Goal: Task Accomplishment & Management: Manage account settings

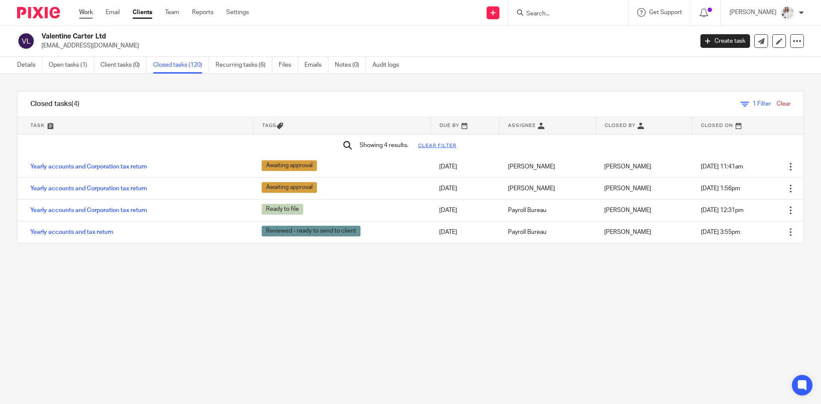
click at [90, 9] on link "Work" at bounding box center [86, 12] width 14 height 9
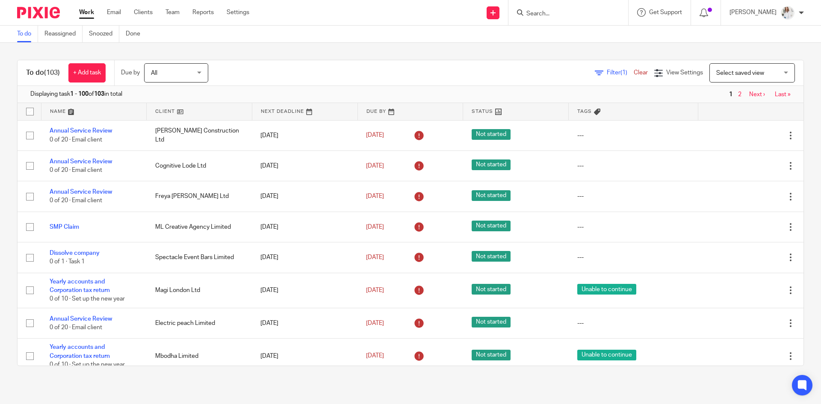
click at [540, 14] on input "Search" at bounding box center [564, 14] width 77 height 8
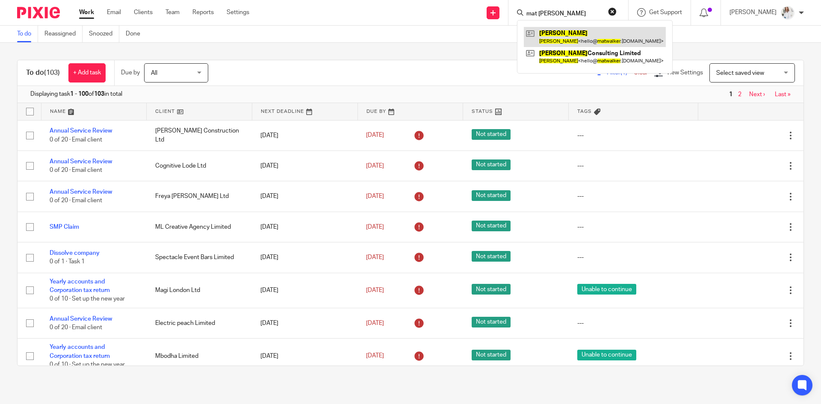
type input "mat walker"
click at [608, 40] on link at bounding box center [595, 37] width 142 height 20
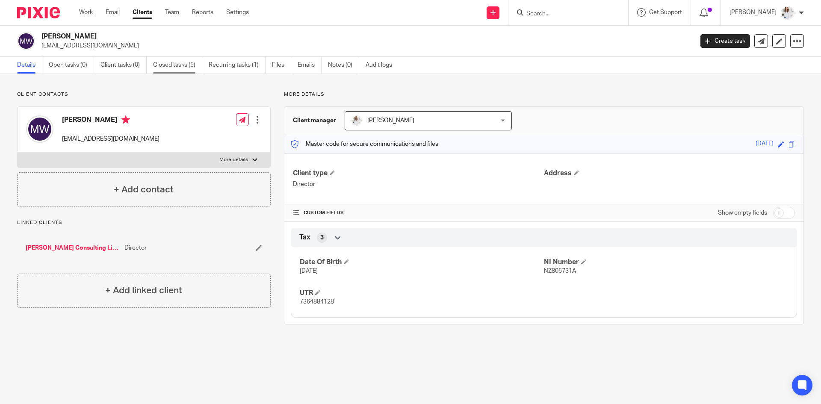
click at [197, 65] on link "Closed tasks (5)" at bounding box center [177, 65] width 49 height 17
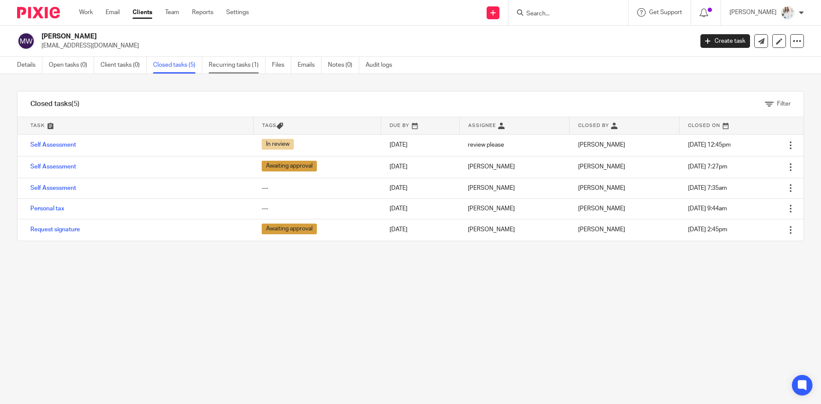
click at [209, 67] on link "Recurring tasks (1)" at bounding box center [237, 65] width 57 height 17
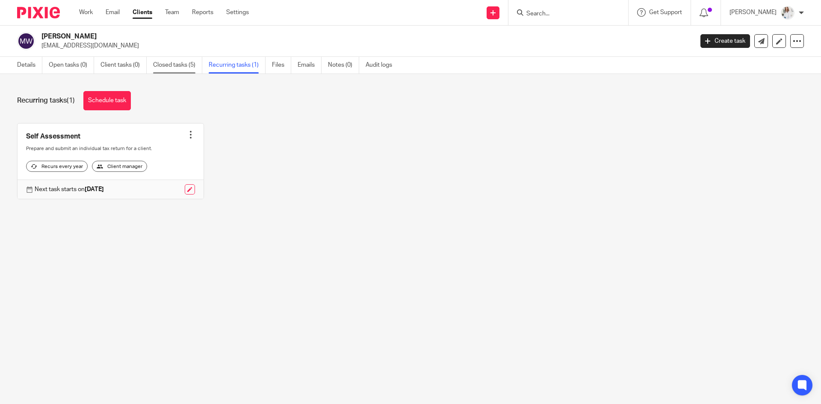
click at [184, 70] on link "Closed tasks (5)" at bounding box center [177, 65] width 49 height 17
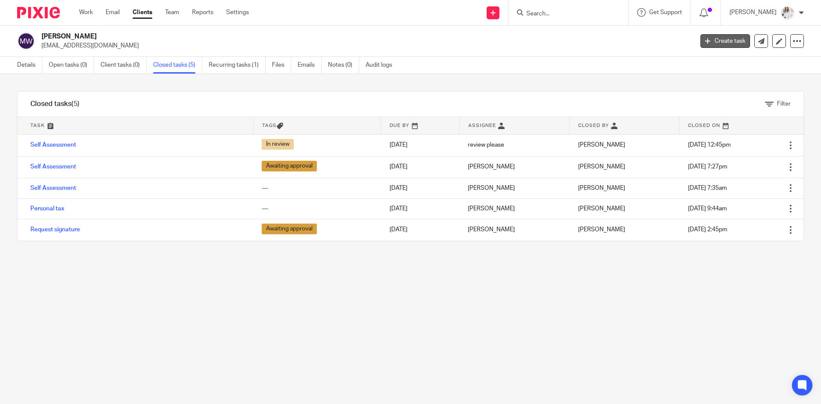
click at [726, 38] on link "Create task" at bounding box center [726, 41] width 50 height 14
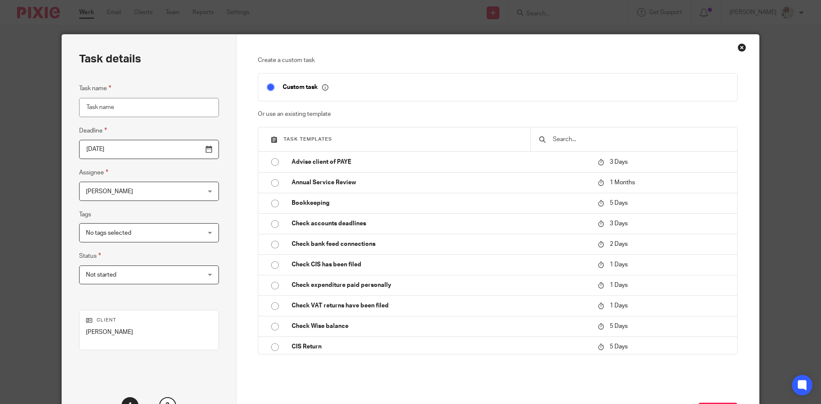
click at [161, 112] on input "Task name" at bounding box center [149, 107] width 140 height 19
type input "Mat"
click at [738, 50] on div "Close this dialog window" at bounding box center [742, 47] width 9 height 9
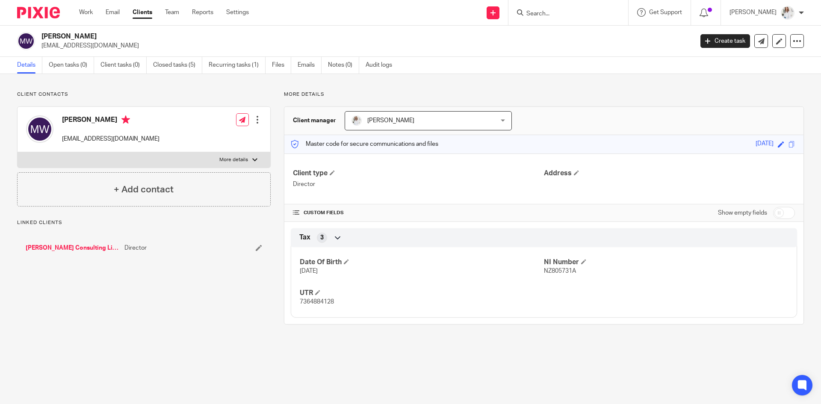
click at [86, 14] on link "Work" at bounding box center [86, 12] width 14 height 9
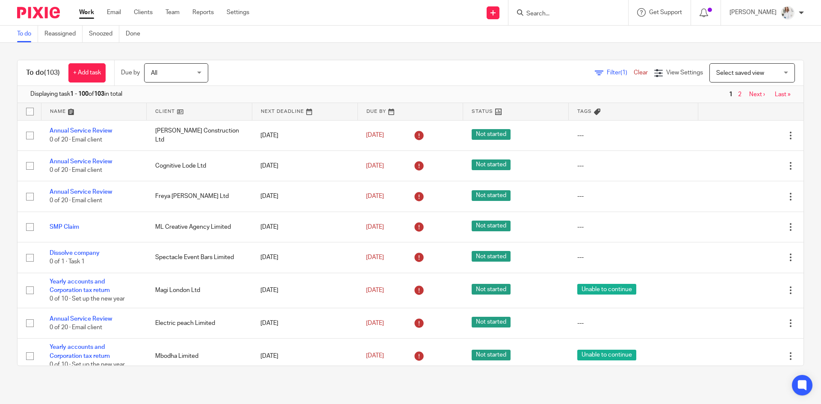
click at [553, 14] on input "Search" at bounding box center [564, 14] width 77 height 8
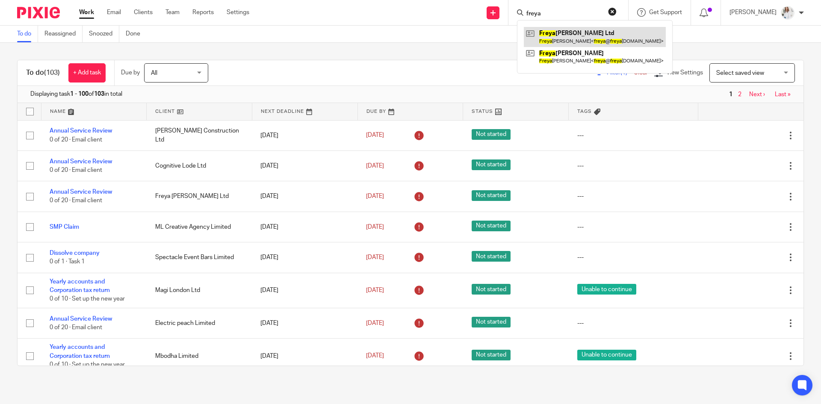
type input "freya"
click at [571, 33] on link at bounding box center [595, 37] width 142 height 20
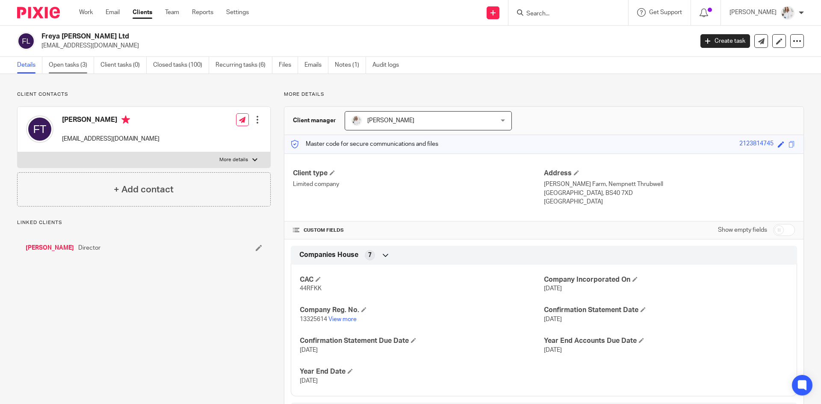
click at [65, 68] on link "Open tasks (3)" at bounding box center [71, 65] width 45 height 17
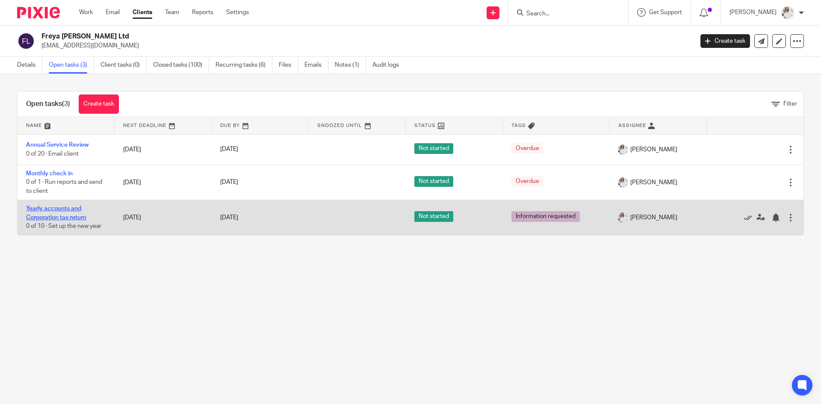
click at [59, 210] on link "Yearly accounts and Corporation tax return" at bounding box center [56, 213] width 60 height 15
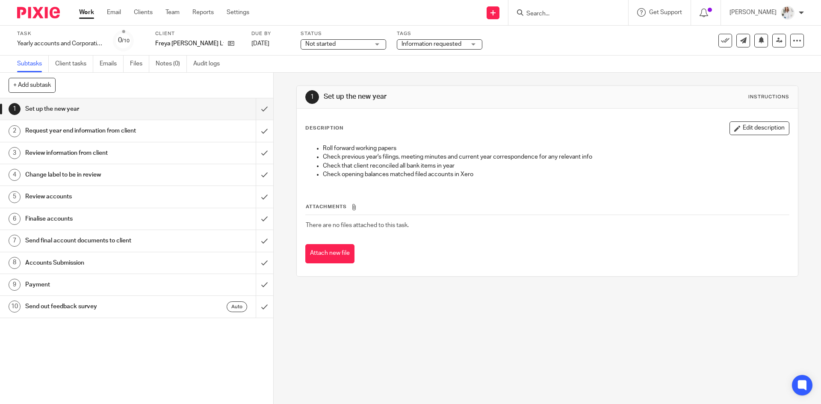
click at [457, 46] on span "Information requested" at bounding box center [432, 44] width 60 height 6
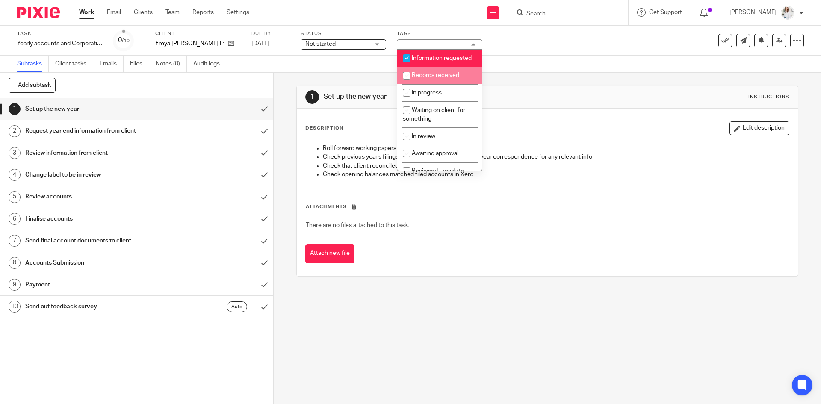
click at [435, 78] on li "Records received" at bounding box center [439, 76] width 85 height 18
checkbox input "true"
click at [417, 58] on span "Information requested" at bounding box center [442, 58] width 60 height 6
checkbox input "false"
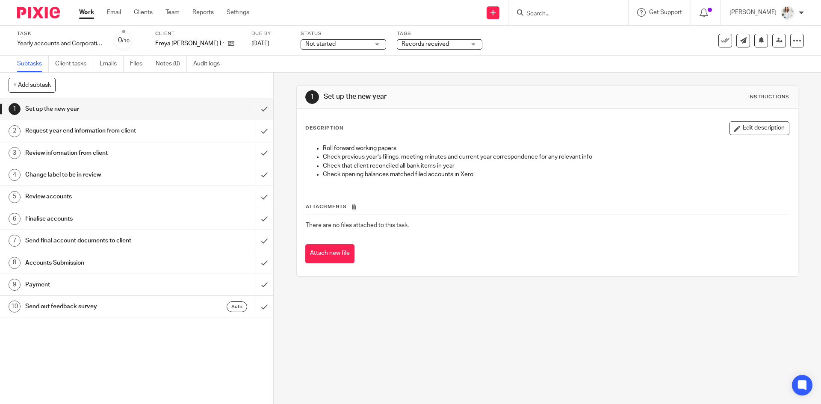
click at [86, 16] on link "Work" at bounding box center [86, 12] width 15 height 9
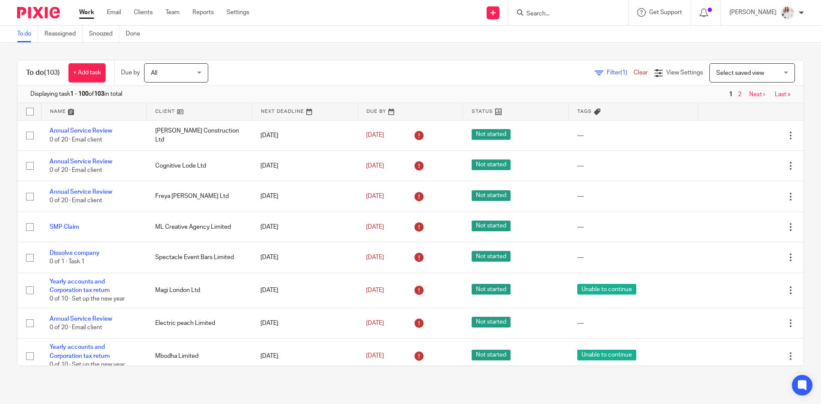
click at [573, 19] on div at bounding box center [569, 12] width 120 height 25
click at [571, 16] on input "Search" at bounding box center [564, 14] width 77 height 8
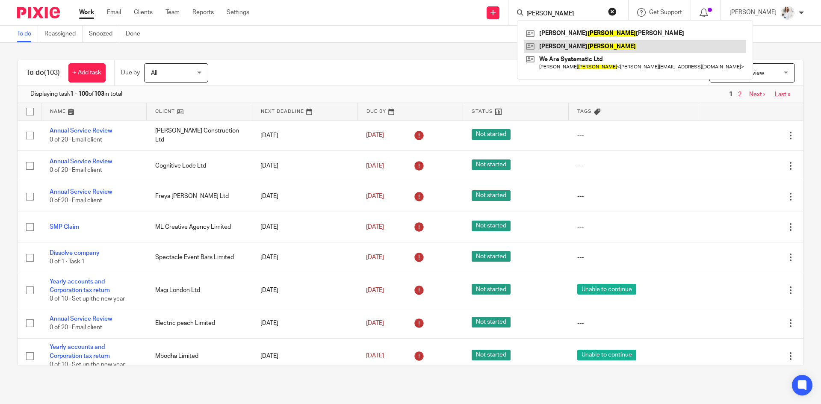
type input "ryan"
click at [564, 49] on link at bounding box center [635, 46] width 222 height 13
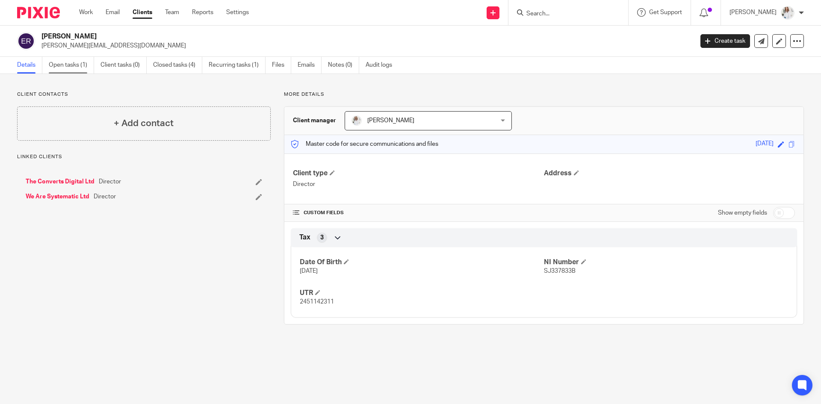
click at [75, 68] on link "Open tasks (1)" at bounding box center [71, 65] width 45 height 17
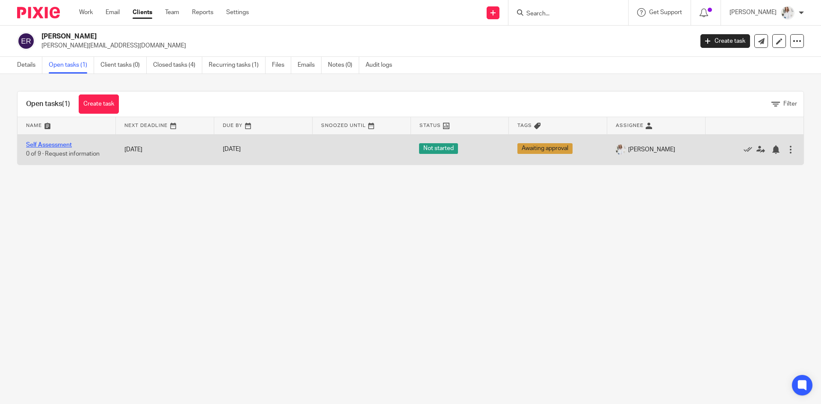
click at [59, 145] on link "Self Assessment" at bounding box center [49, 145] width 46 height 6
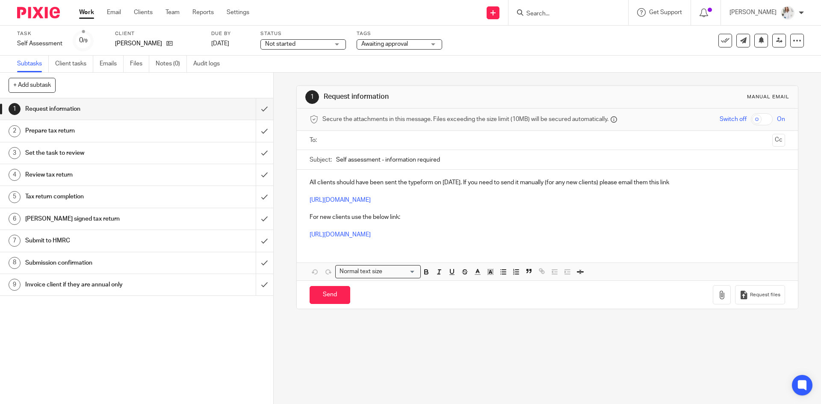
click at [82, 13] on link "Work" at bounding box center [86, 12] width 15 height 9
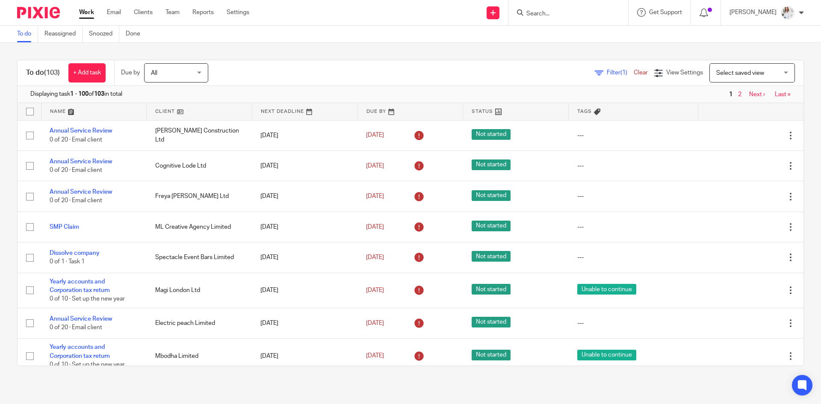
click at [545, 15] on input "Search" at bounding box center [564, 14] width 77 height 8
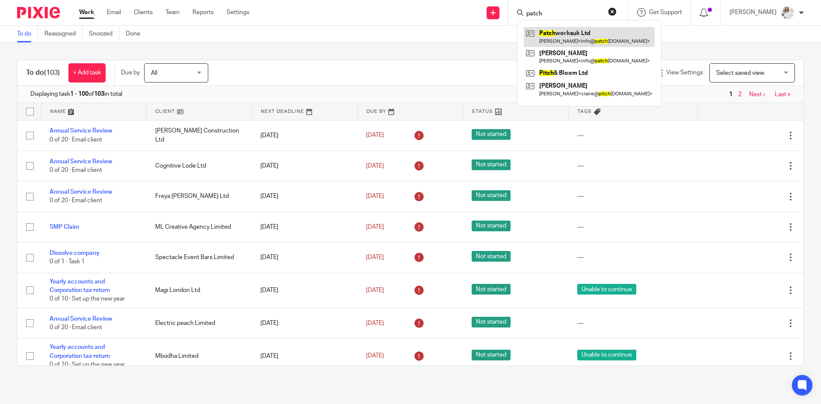
type input "patch"
click at [569, 38] on link at bounding box center [589, 37] width 131 height 20
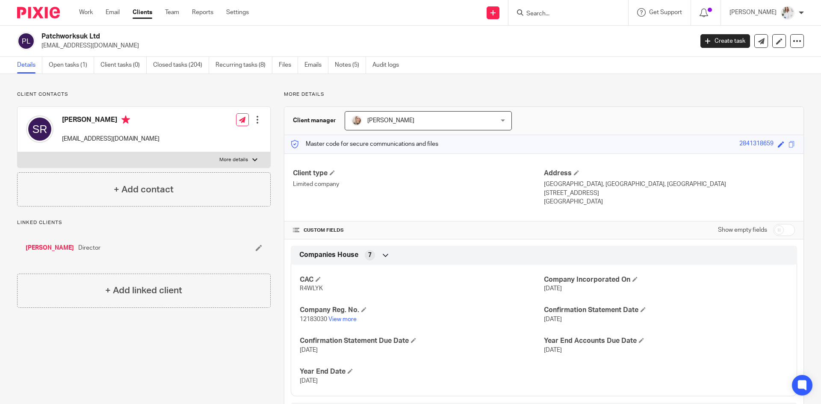
scroll to position [31, 0]
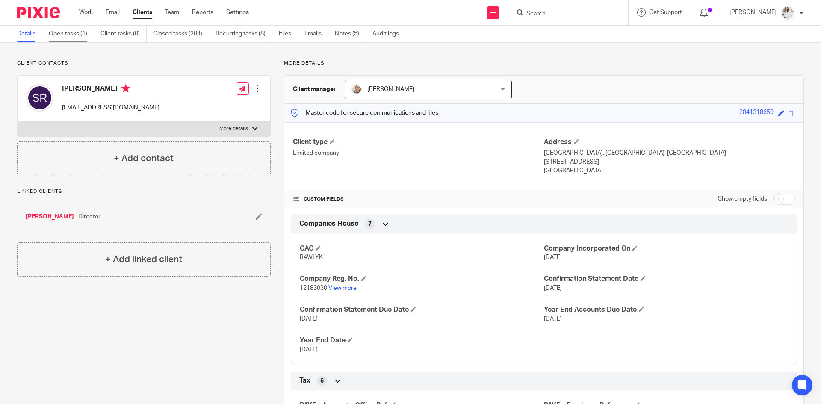
click at [74, 35] on link "Open tasks (1)" at bounding box center [71, 34] width 45 height 17
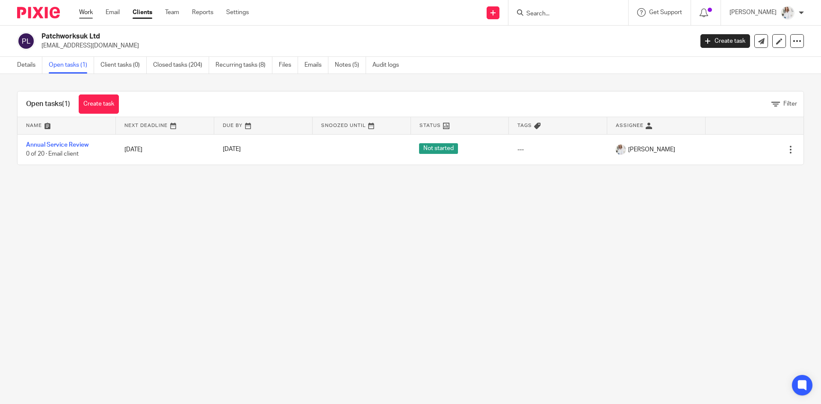
click at [90, 14] on link "Work" at bounding box center [86, 12] width 14 height 9
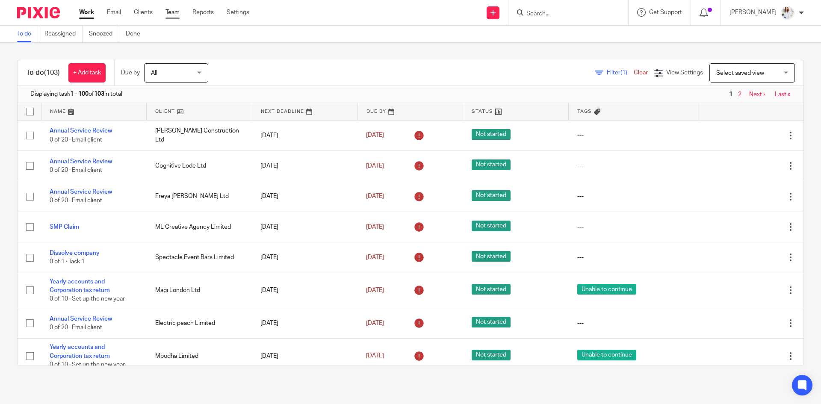
click at [176, 12] on link "Team" at bounding box center [173, 12] width 14 height 9
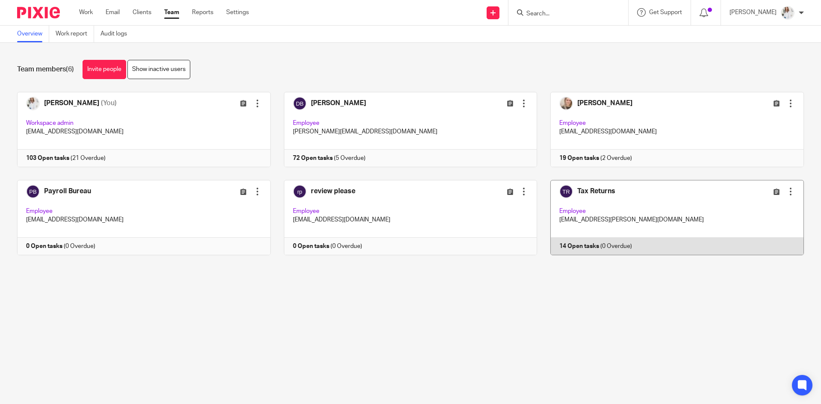
click at [624, 197] on link at bounding box center [670, 217] width 267 height 75
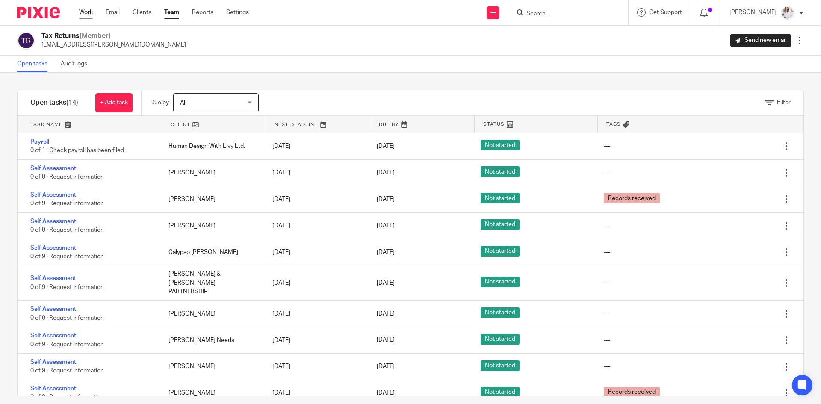
click at [84, 14] on link "Work" at bounding box center [86, 12] width 14 height 9
